Goal: Task Accomplishment & Management: Manage account settings

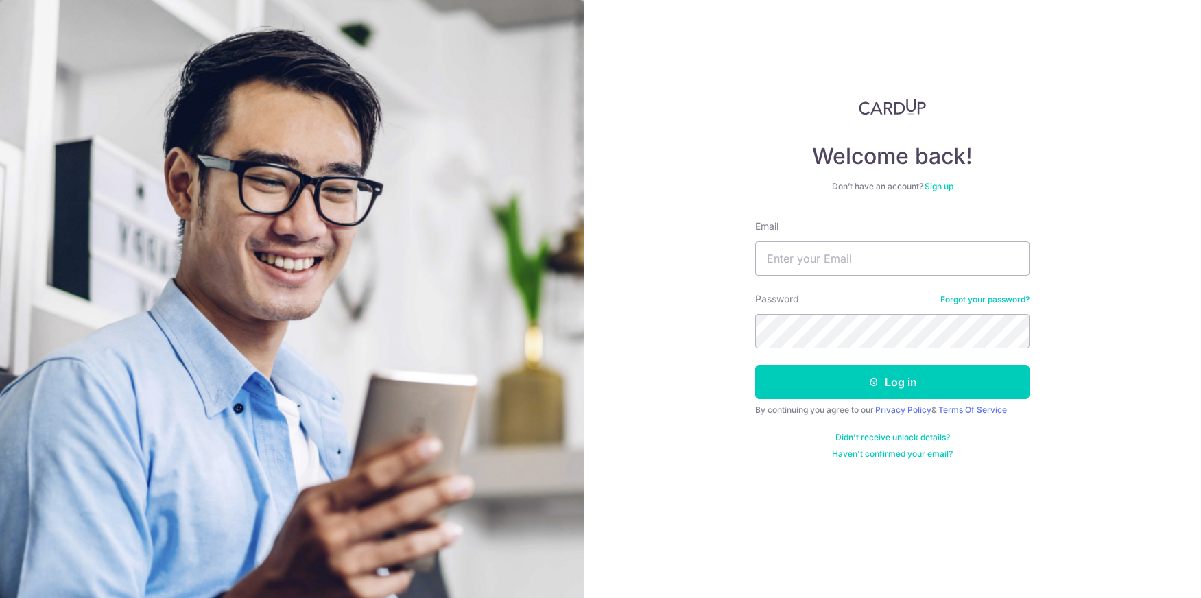
click at [823, 251] on input "Email" at bounding box center [892, 259] width 274 height 34
type input "[EMAIL_ADDRESS][DOMAIN_NAME]"
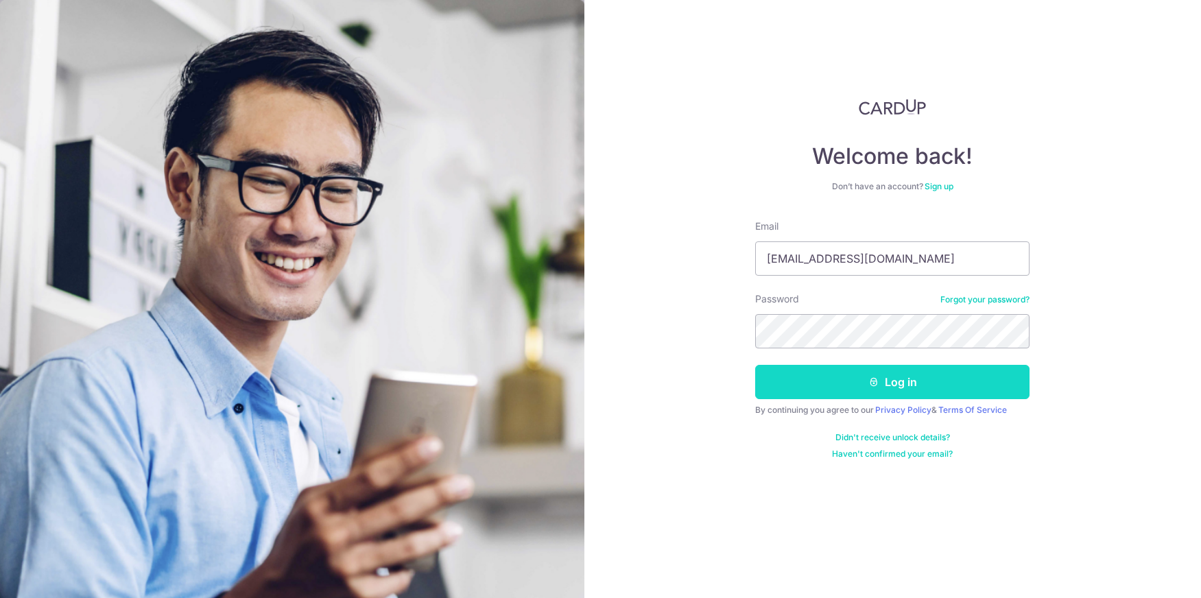
click at [845, 379] on button "Log in" at bounding box center [892, 382] width 274 height 34
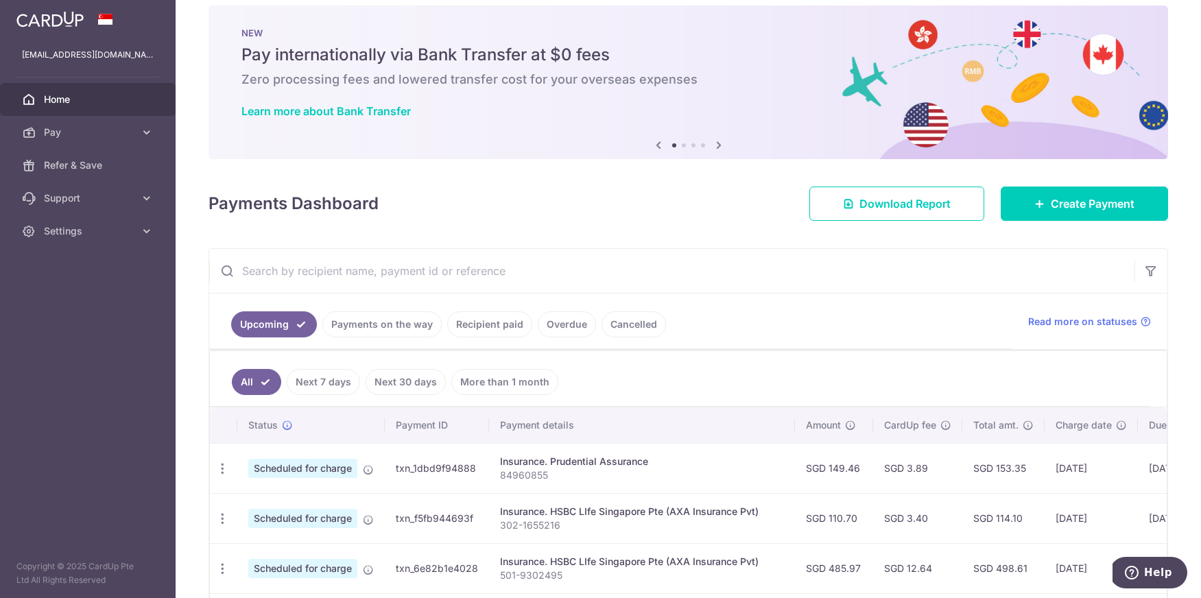
scroll to position [14, 0]
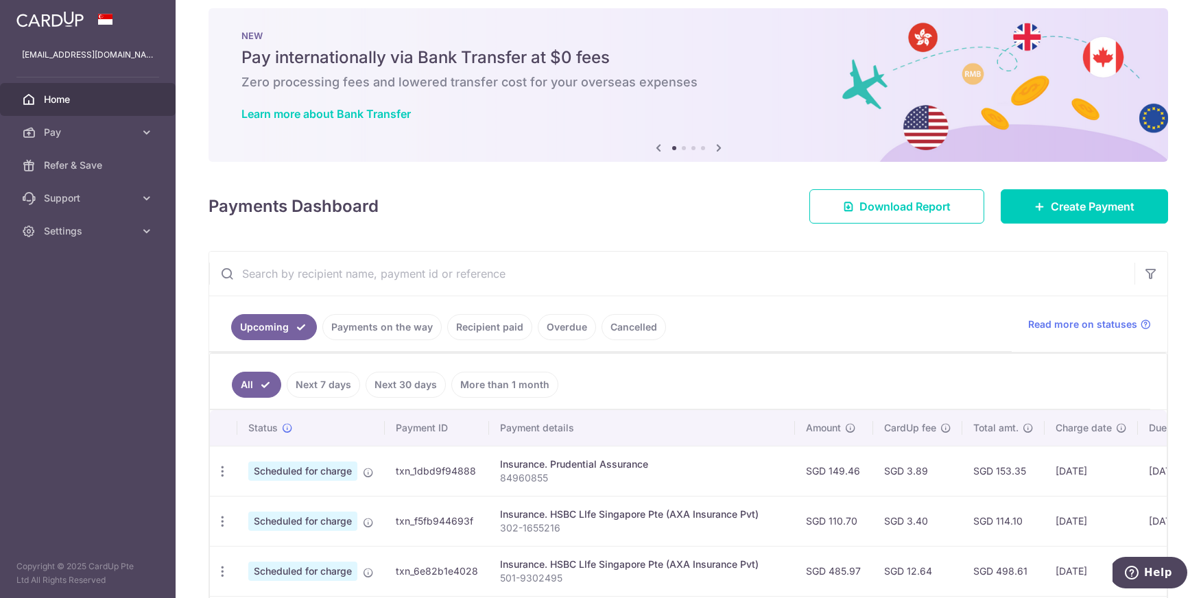
click at [478, 322] on link "Recipient paid" at bounding box center [489, 327] width 85 height 26
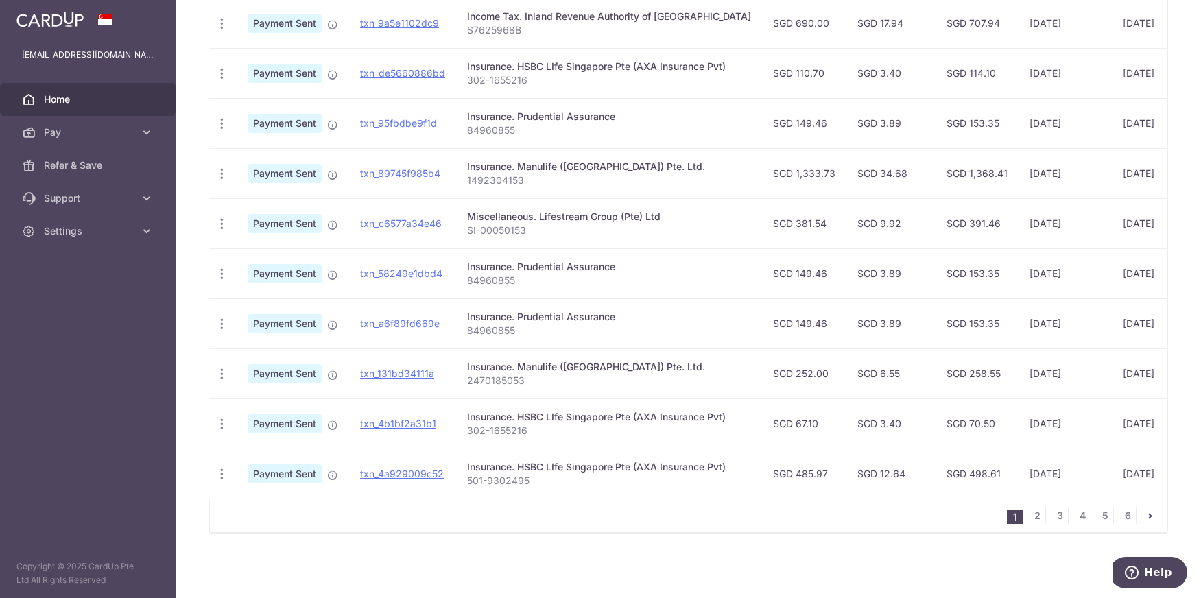
scroll to position [412, 0]
